Goal: Information Seeking & Learning: Learn about a topic

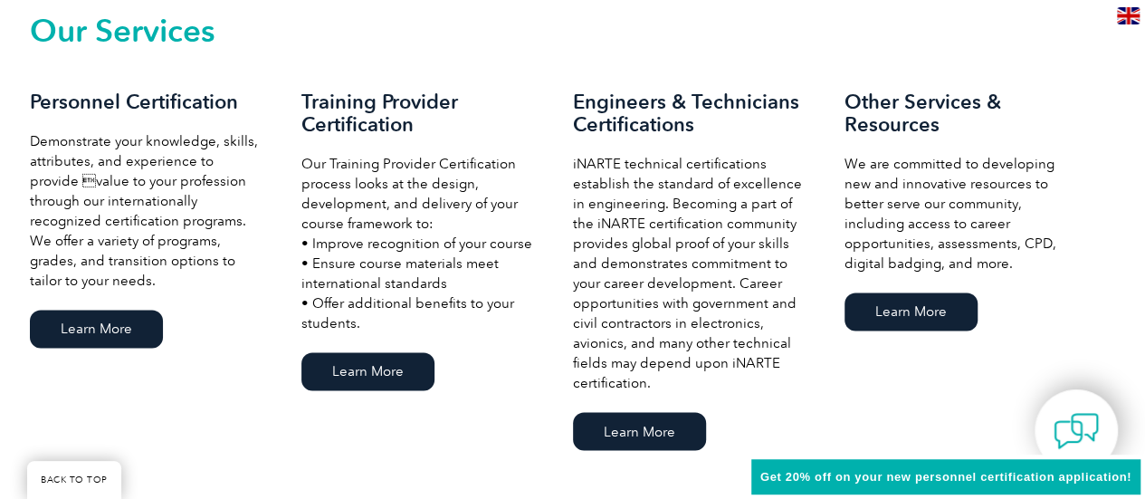
scroll to position [1290, 0]
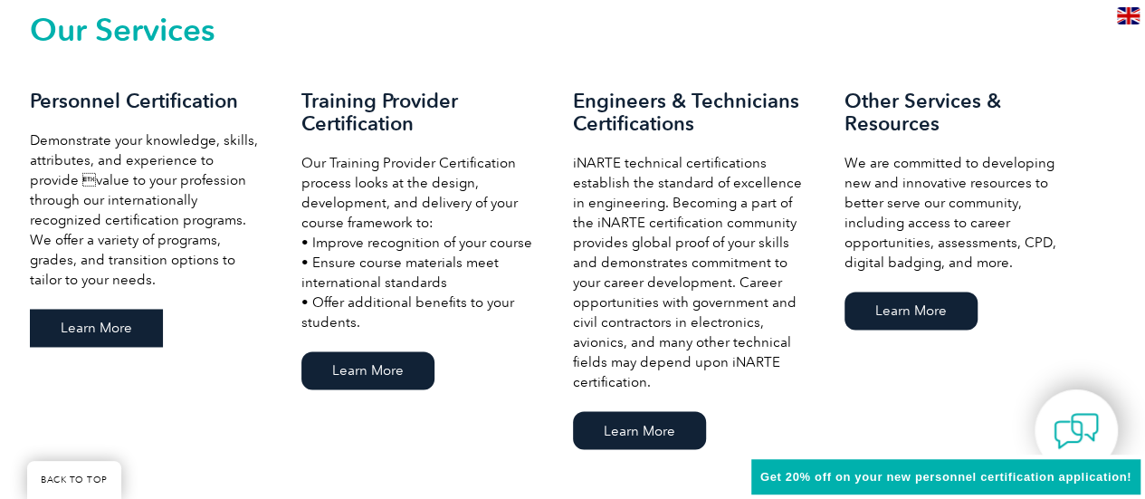
click at [100, 327] on link "Learn More" at bounding box center [96, 328] width 133 height 38
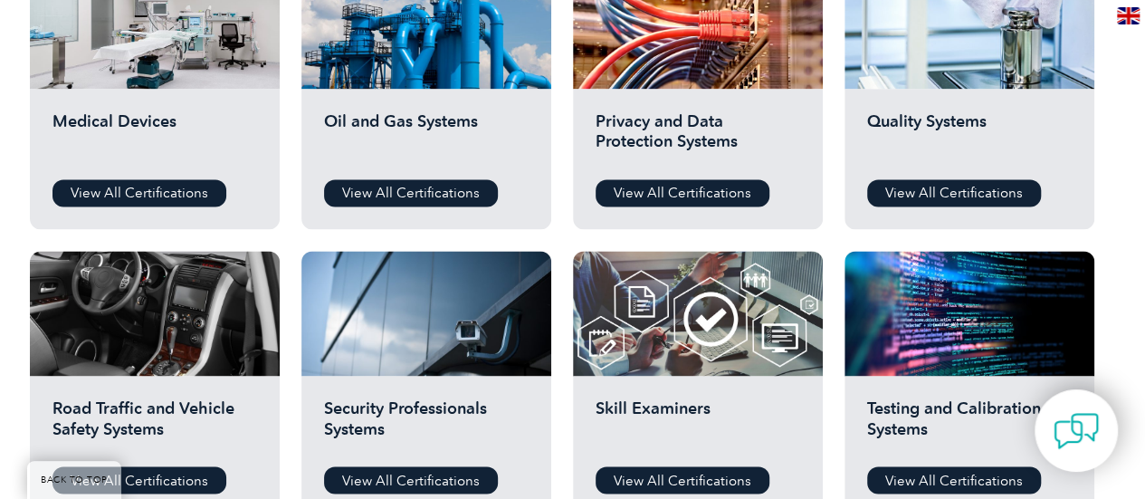
scroll to position [1313, 0]
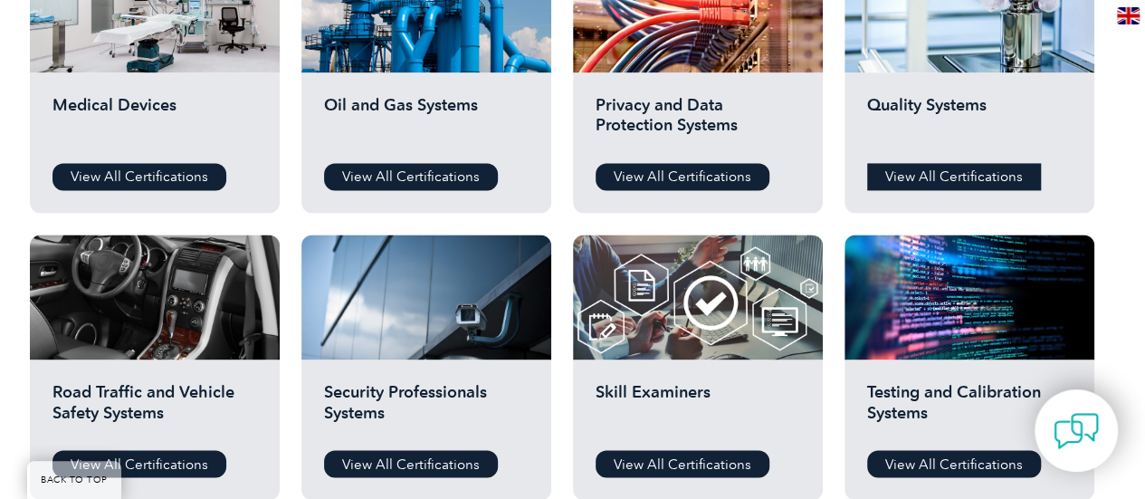
click at [990, 173] on link "View All Certifications" at bounding box center [954, 176] width 174 height 27
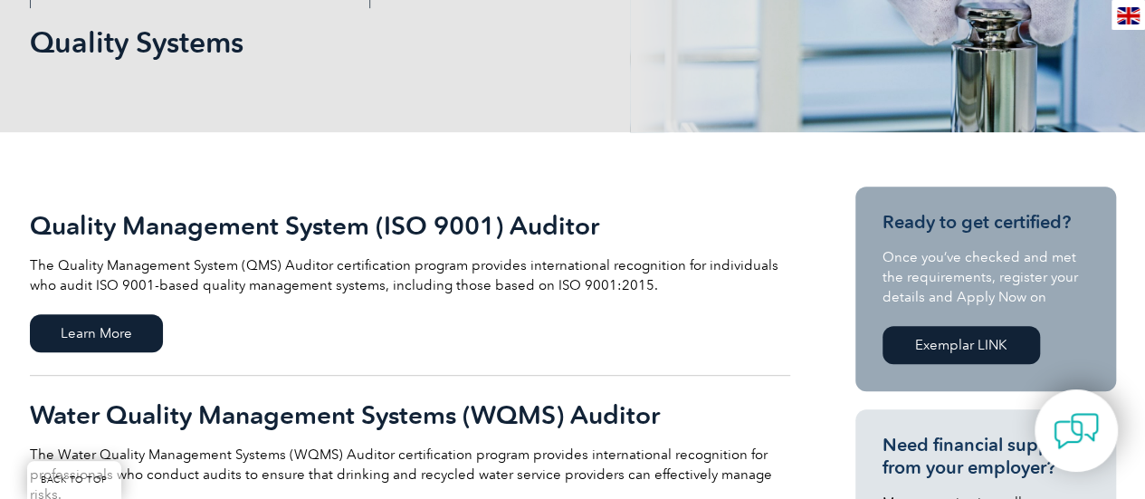
scroll to position [407, 0]
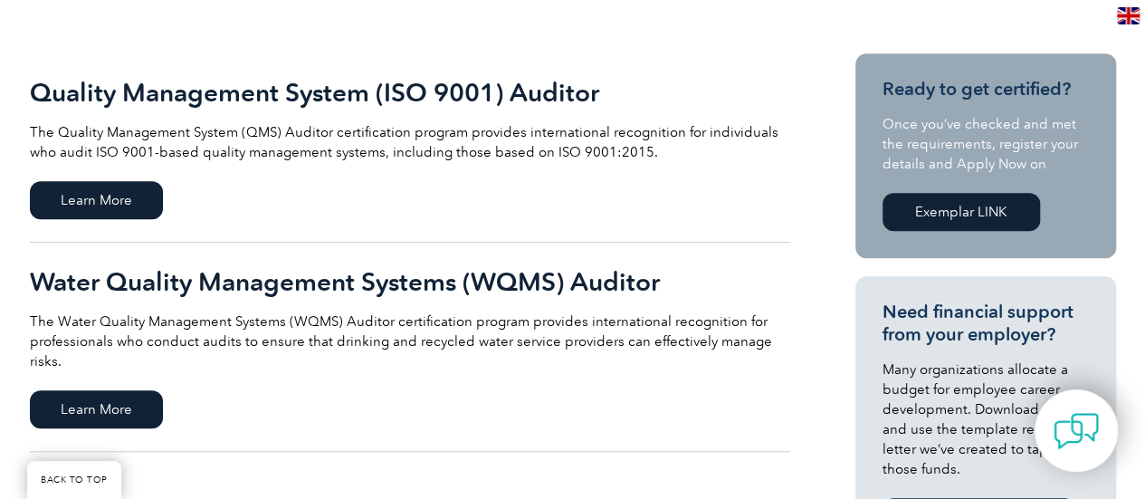
click at [402, 90] on h2 "Quality Management System (ISO 9001) Auditor" at bounding box center [410, 92] width 760 height 29
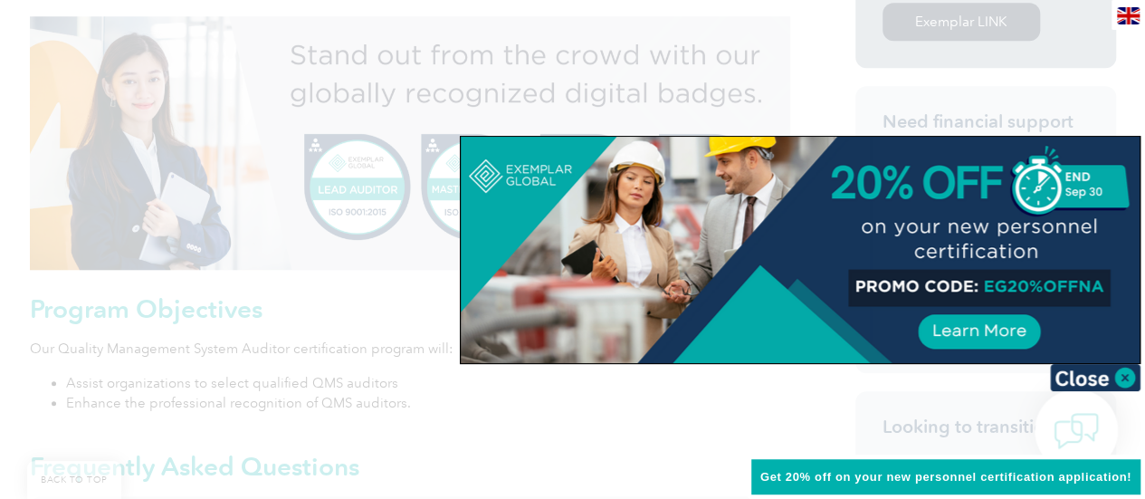
scroll to position [733, 0]
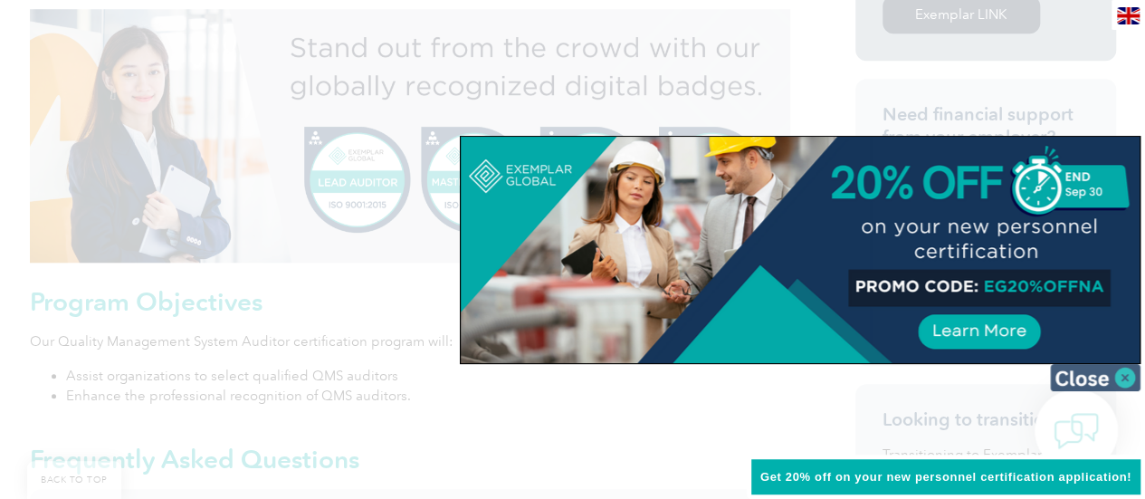
click at [1126, 378] on img at bounding box center [1095, 377] width 91 height 27
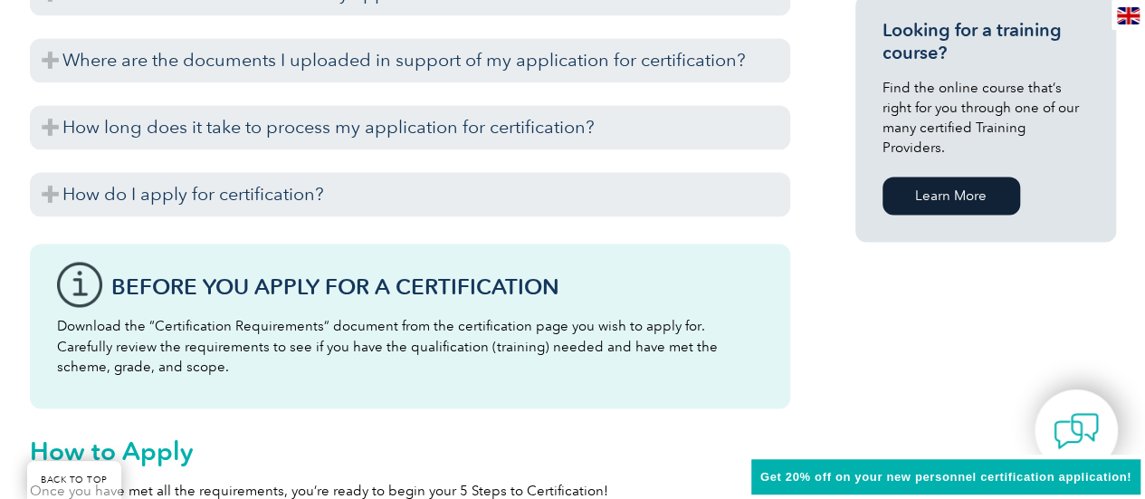
scroll to position [1387, 0]
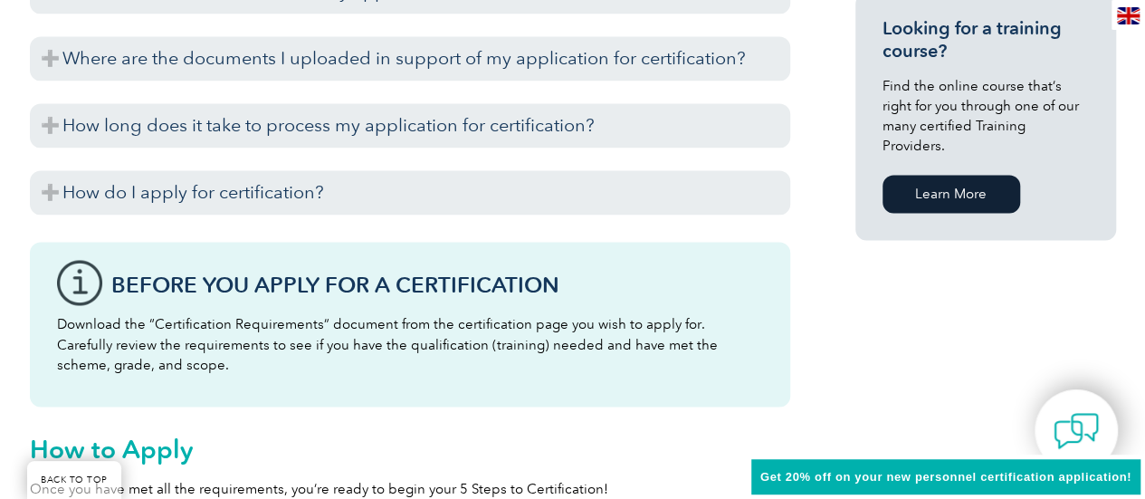
click at [951, 179] on link "Learn More" at bounding box center [952, 194] width 138 height 38
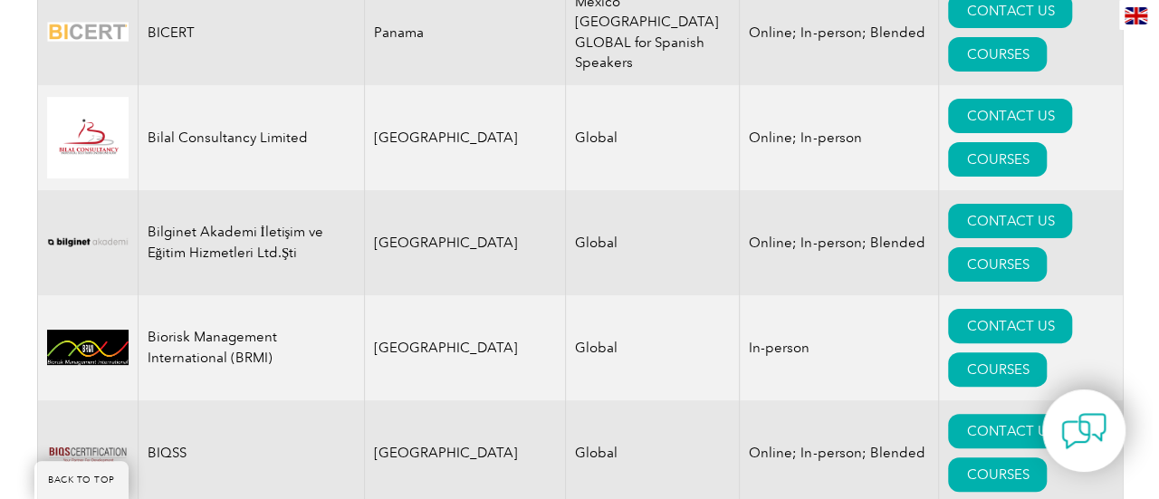
scroll to position [3498, 0]
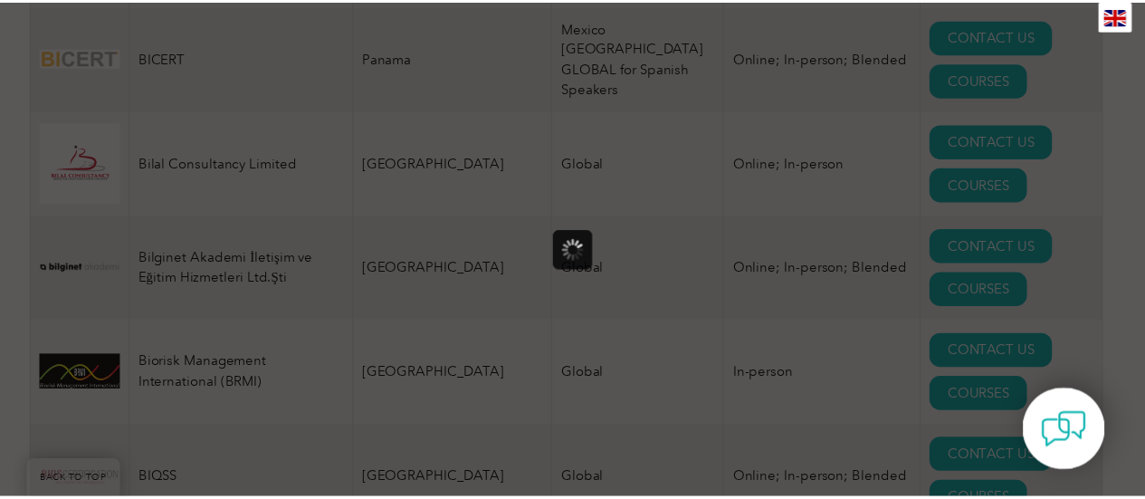
scroll to position [0, 0]
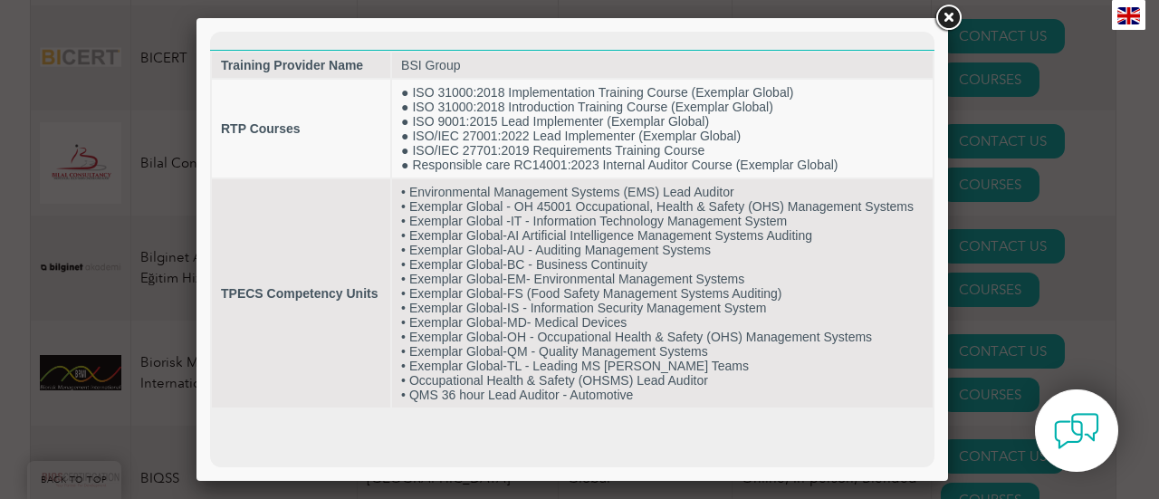
click at [949, 20] on link at bounding box center [948, 18] width 33 height 33
